Goal: Complete application form

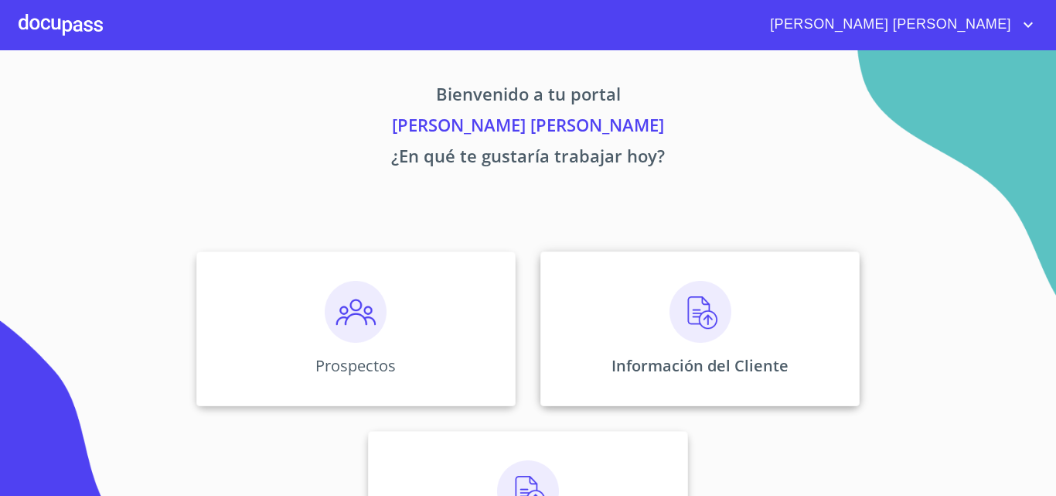
click at [713, 313] on img at bounding box center [700, 312] width 62 height 62
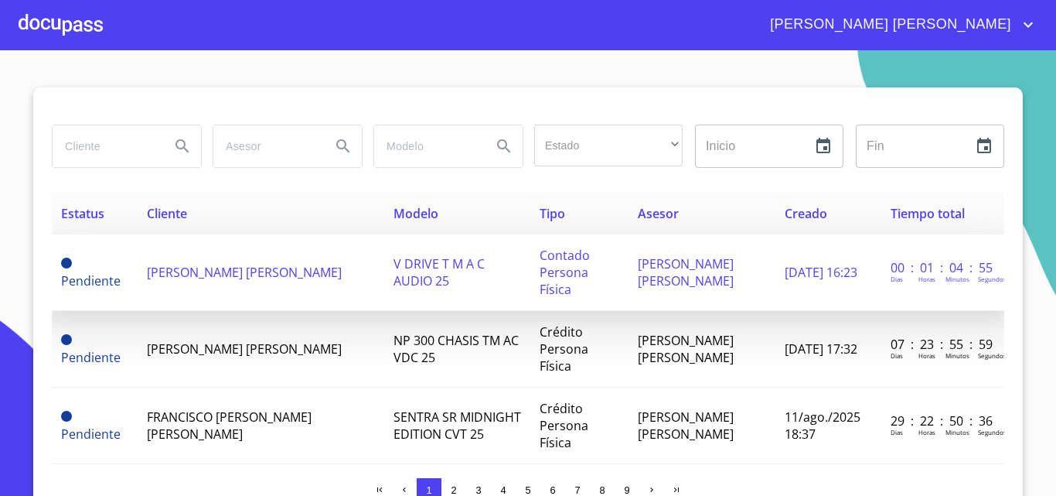
click at [281, 263] on td "[PERSON_NAME] [PERSON_NAME]" at bounding box center [261, 272] width 247 height 77
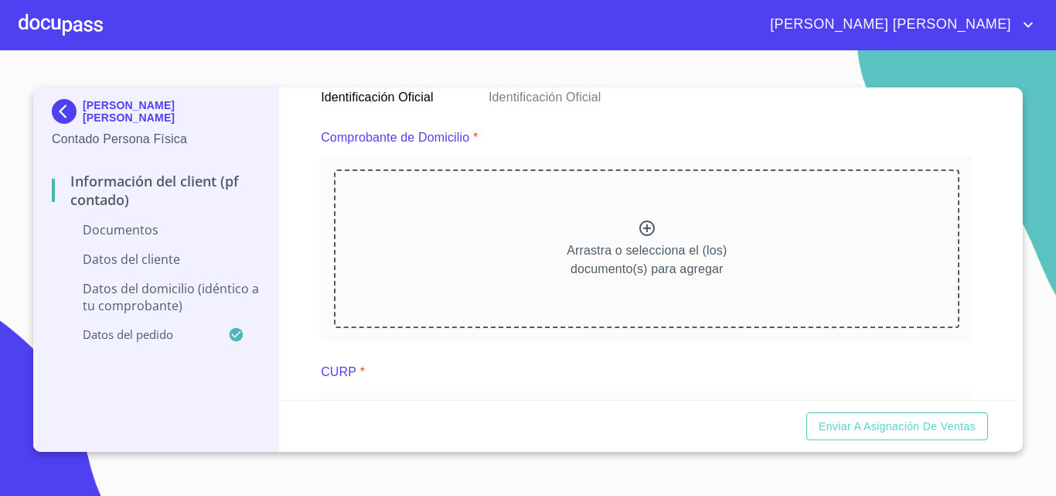
scroll to position [810, 0]
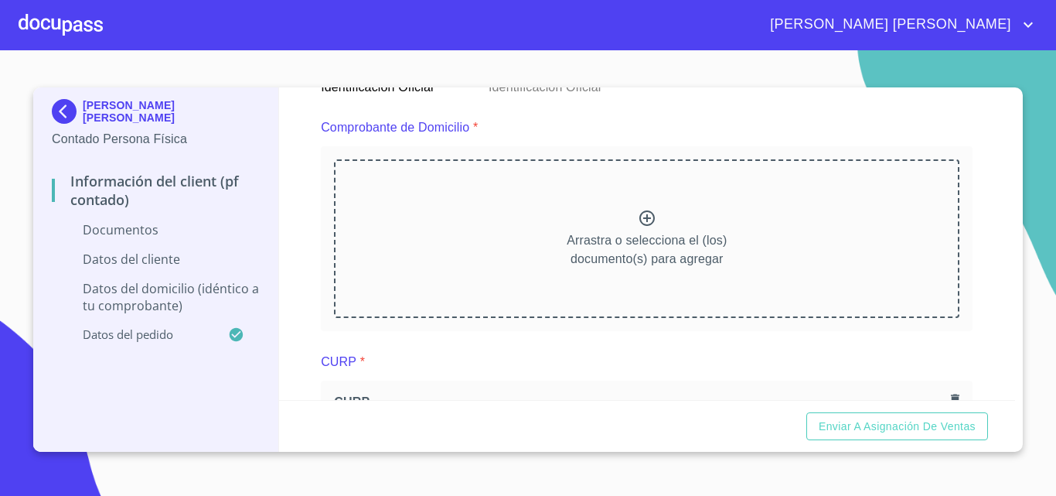
click at [646, 223] on icon at bounding box center [646, 217] width 15 height 15
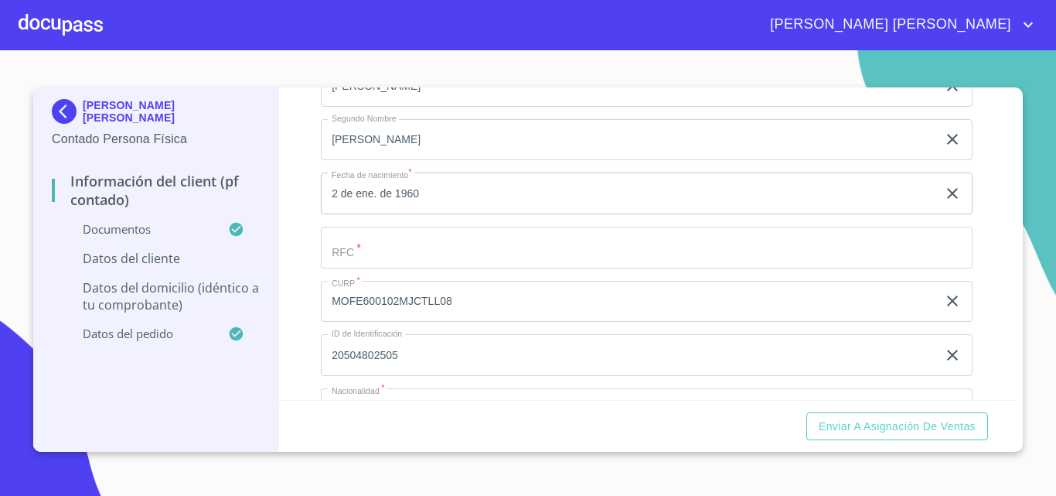
scroll to position [2551, 0]
click at [365, 270] on input "Documento de identificación.   *" at bounding box center [647, 249] width 652 height 42
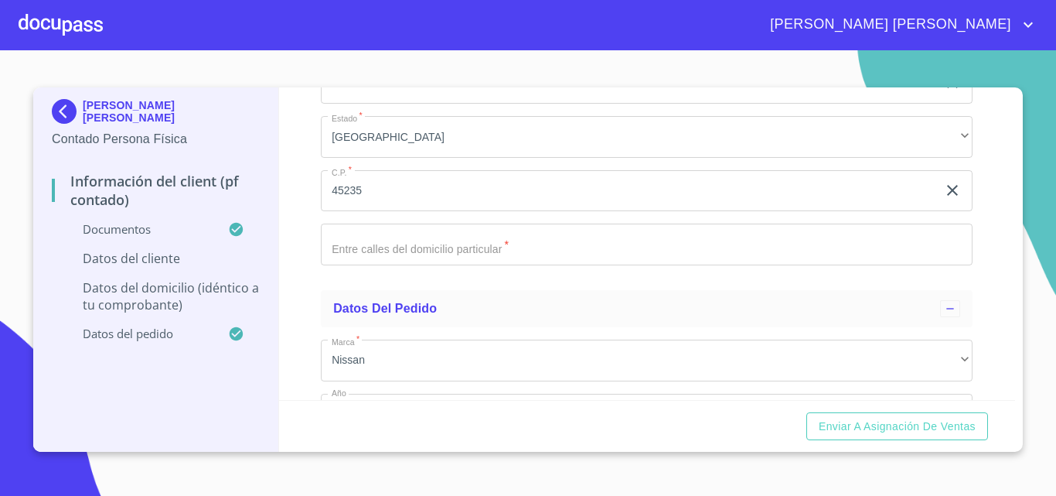
scroll to position [3556, 0]
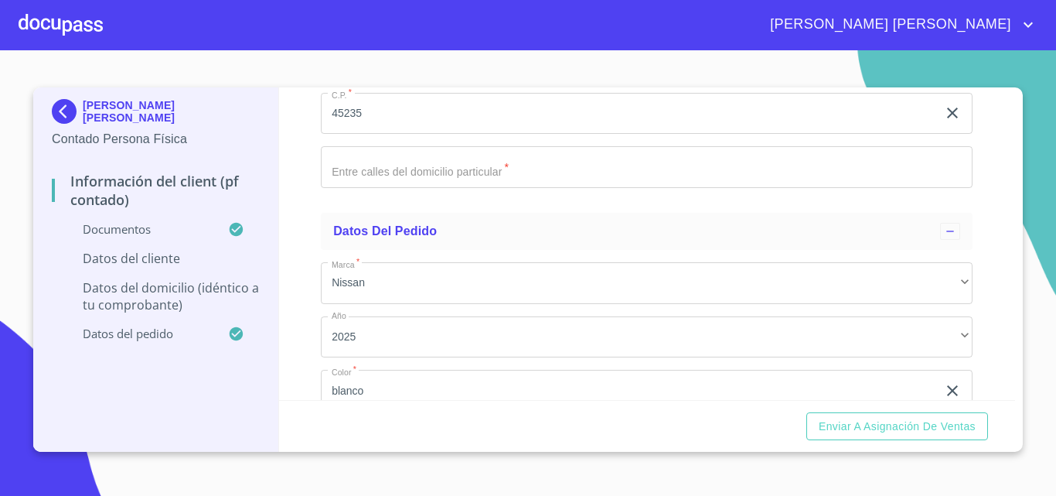
type input "MOFE600102IQ0"
click at [396, 188] on input "Documento de identificación.   *" at bounding box center [647, 167] width 652 height 42
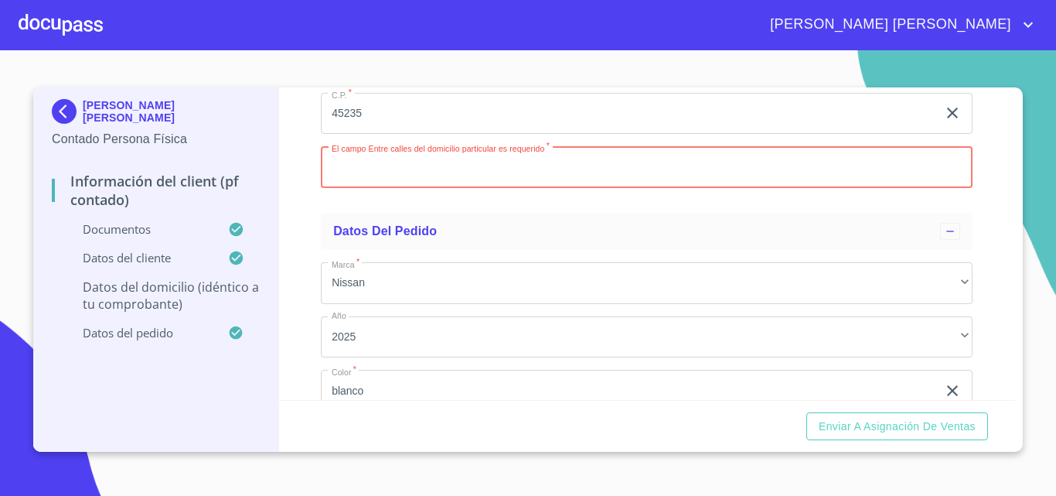
click at [411, 186] on input "Documento de identificación.   *" at bounding box center [647, 167] width 652 height 42
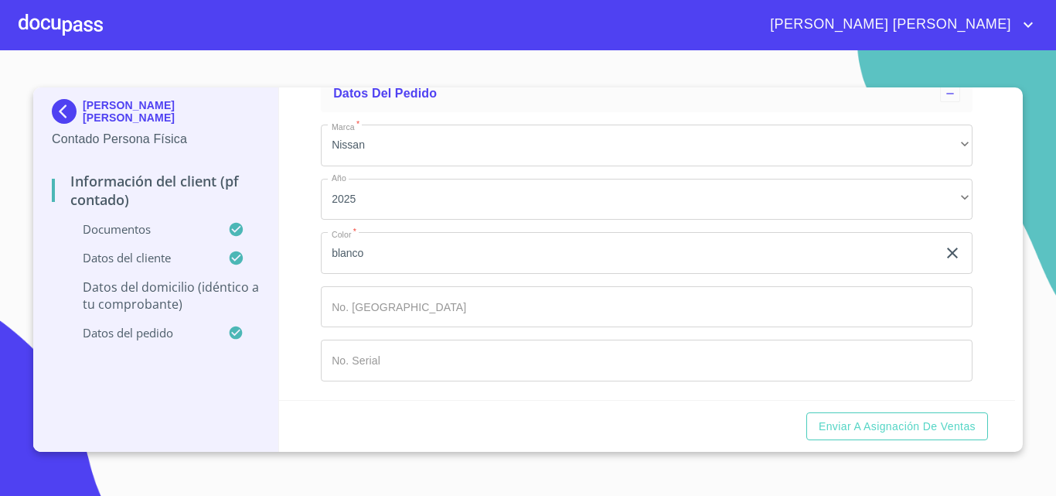
scroll to position [3712, 0]
click at [383, 301] on input "Documento de identificación.   *" at bounding box center [647, 307] width 652 height 42
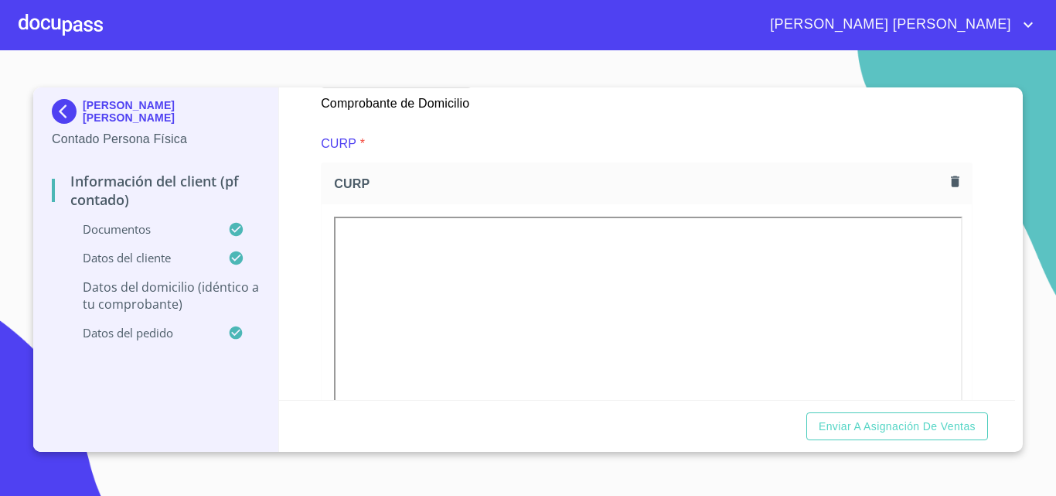
scroll to position [1387, 0]
